Goal: Unclear: Browse casually

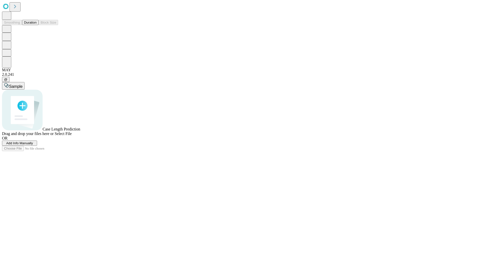
click at [37, 25] on button "Duration" at bounding box center [30, 22] width 17 height 5
click at [72, 136] on span "Select File" at bounding box center [63, 133] width 17 height 4
